Goal: Find specific page/section: Find specific page/section

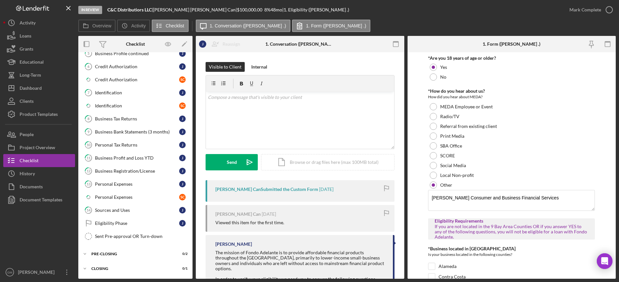
scroll to position [128, 0]
click at [38, 91] on div "Dashboard" at bounding box center [31, 89] width 22 height 15
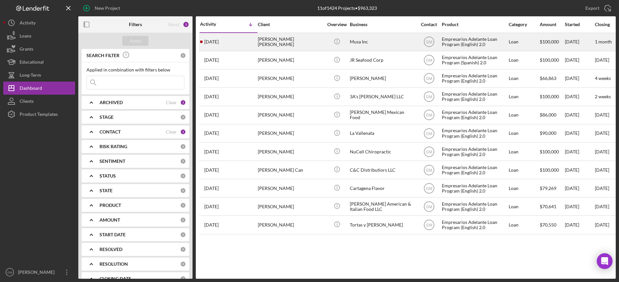
click at [284, 42] on div "[PERSON_NAME] [PERSON_NAME]" at bounding box center [290, 41] width 65 height 17
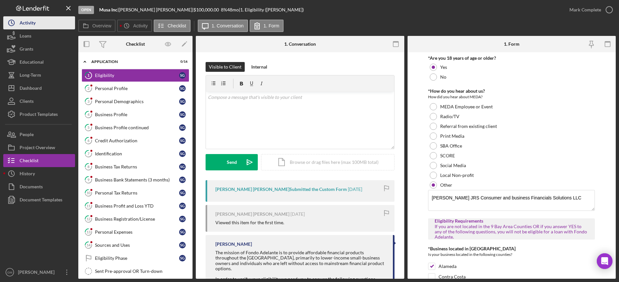
click at [47, 24] on button "Icon/History Activity" at bounding box center [39, 22] width 72 height 13
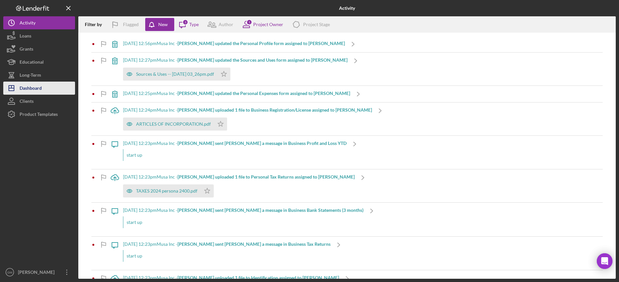
click at [31, 85] on div "Dashboard" at bounding box center [31, 89] width 22 height 15
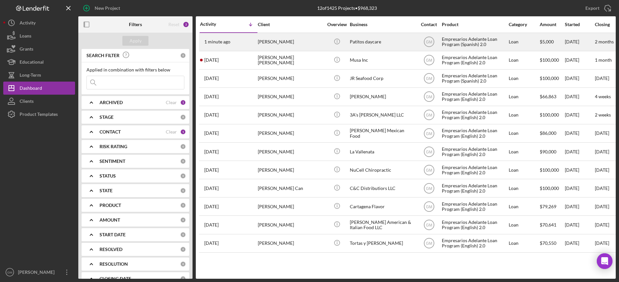
click at [379, 41] on div "Patitos daycare" at bounding box center [382, 41] width 65 height 17
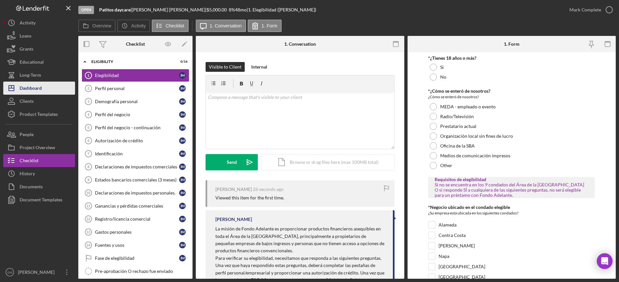
click at [37, 87] on div "Dashboard" at bounding box center [31, 89] width 22 height 15
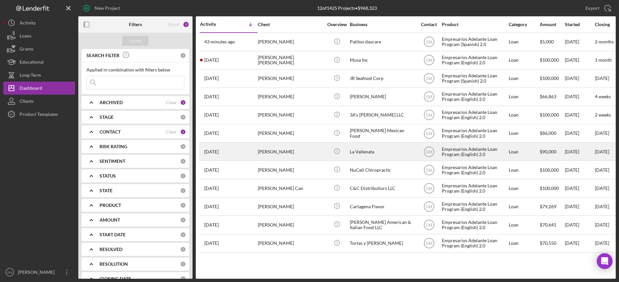
click at [292, 148] on div "[PERSON_NAME]" at bounding box center [290, 151] width 65 height 17
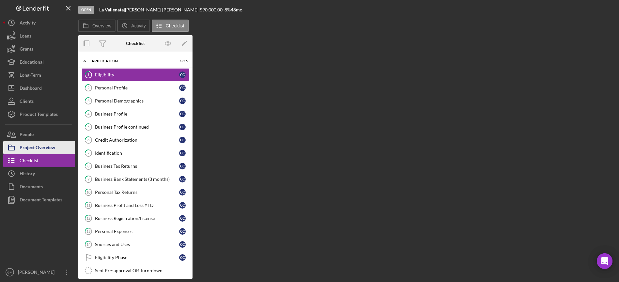
click at [57, 150] on button "Project Overview" at bounding box center [39, 147] width 72 height 13
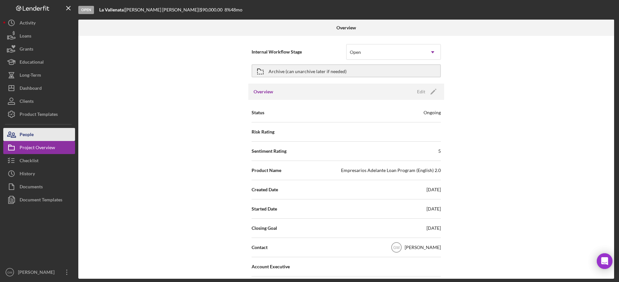
click at [49, 136] on button "People" at bounding box center [39, 134] width 72 height 13
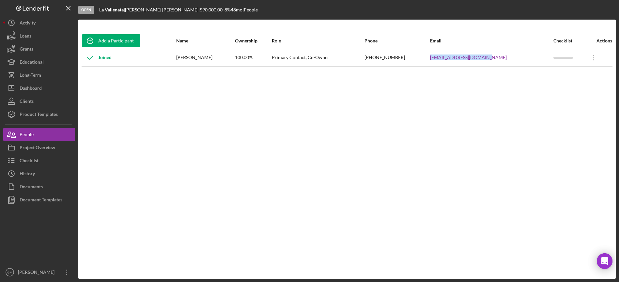
drag, startPoint x: 519, startPoint y: 59, endPoint x: 455, endPoint y: 59, distance: 64.3
click at [455, 59] on tr "Joined [PERSON_NAME] 100.00% Primary Contact, Co-Owner [PHONE_NUMBER] [EMAIL_AD…" at bounding box center [347, 57] width 531 height 17
